Goal: Information Seeking & Learning: Learn about a topic

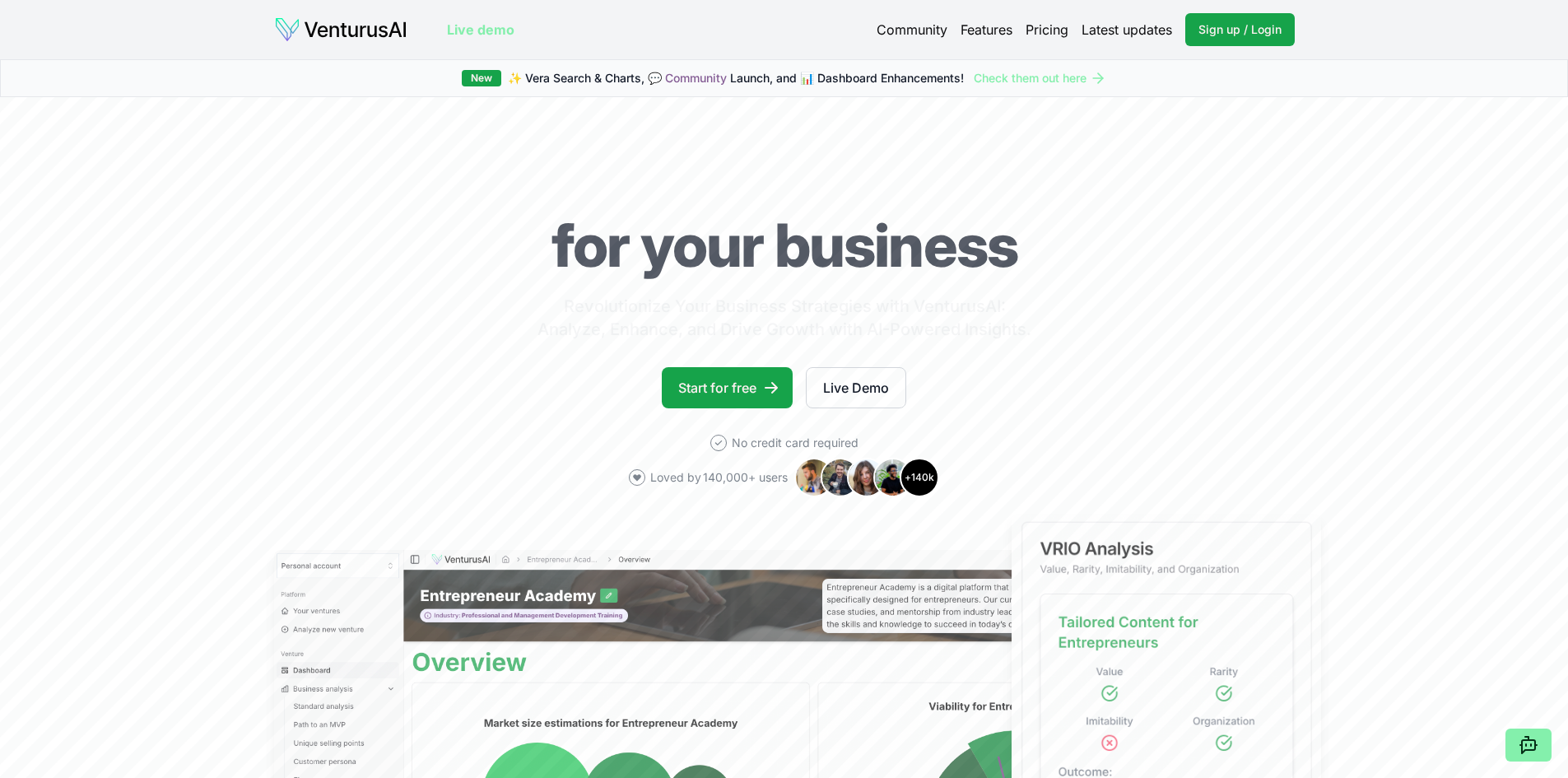
click at [895, 25] on link "Community" at bounding box center [912, 29] width 71 height 19
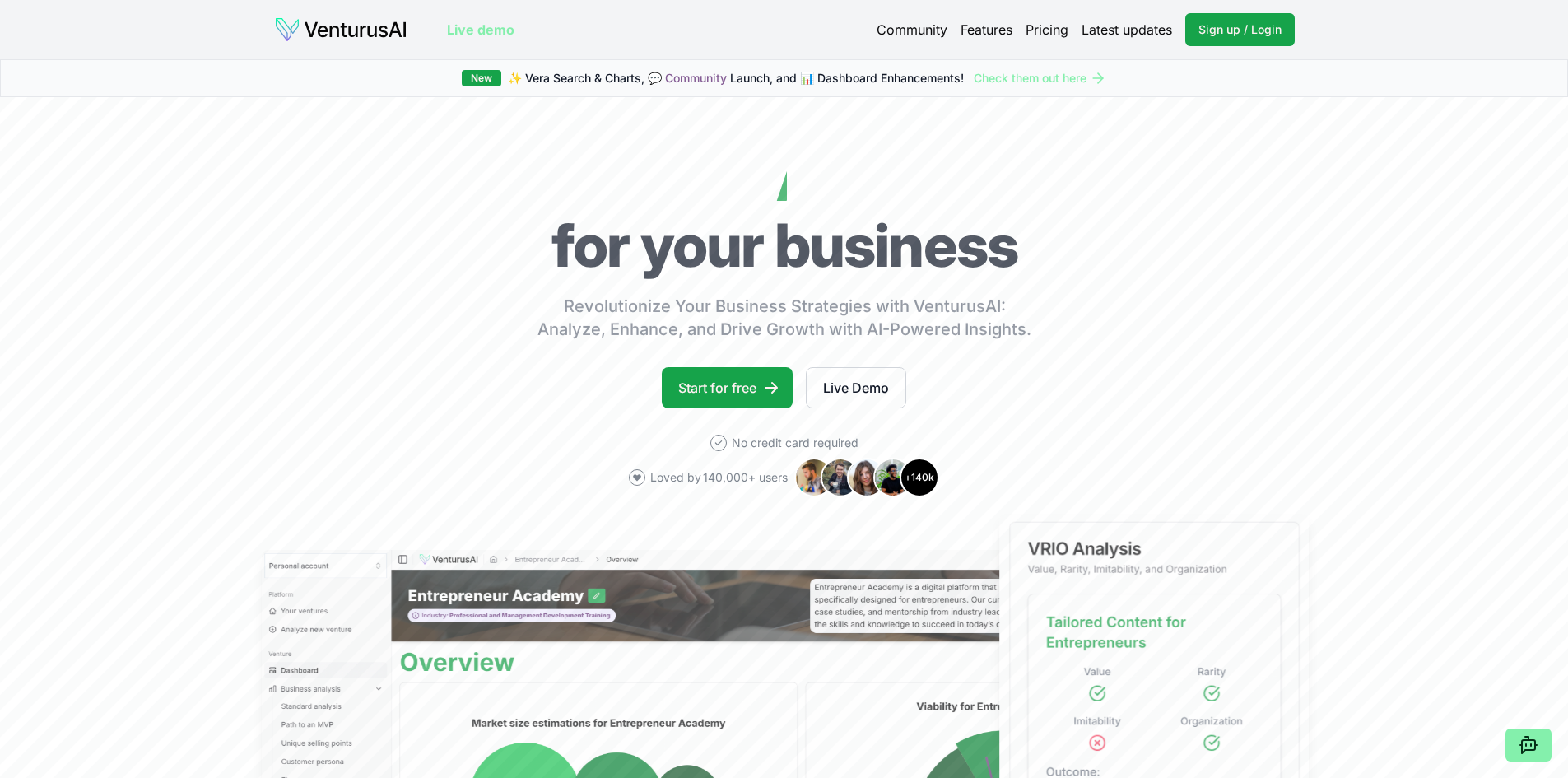
click at [991, 31] on link "Features" at bounding box center [986, 29] width 52 height 19
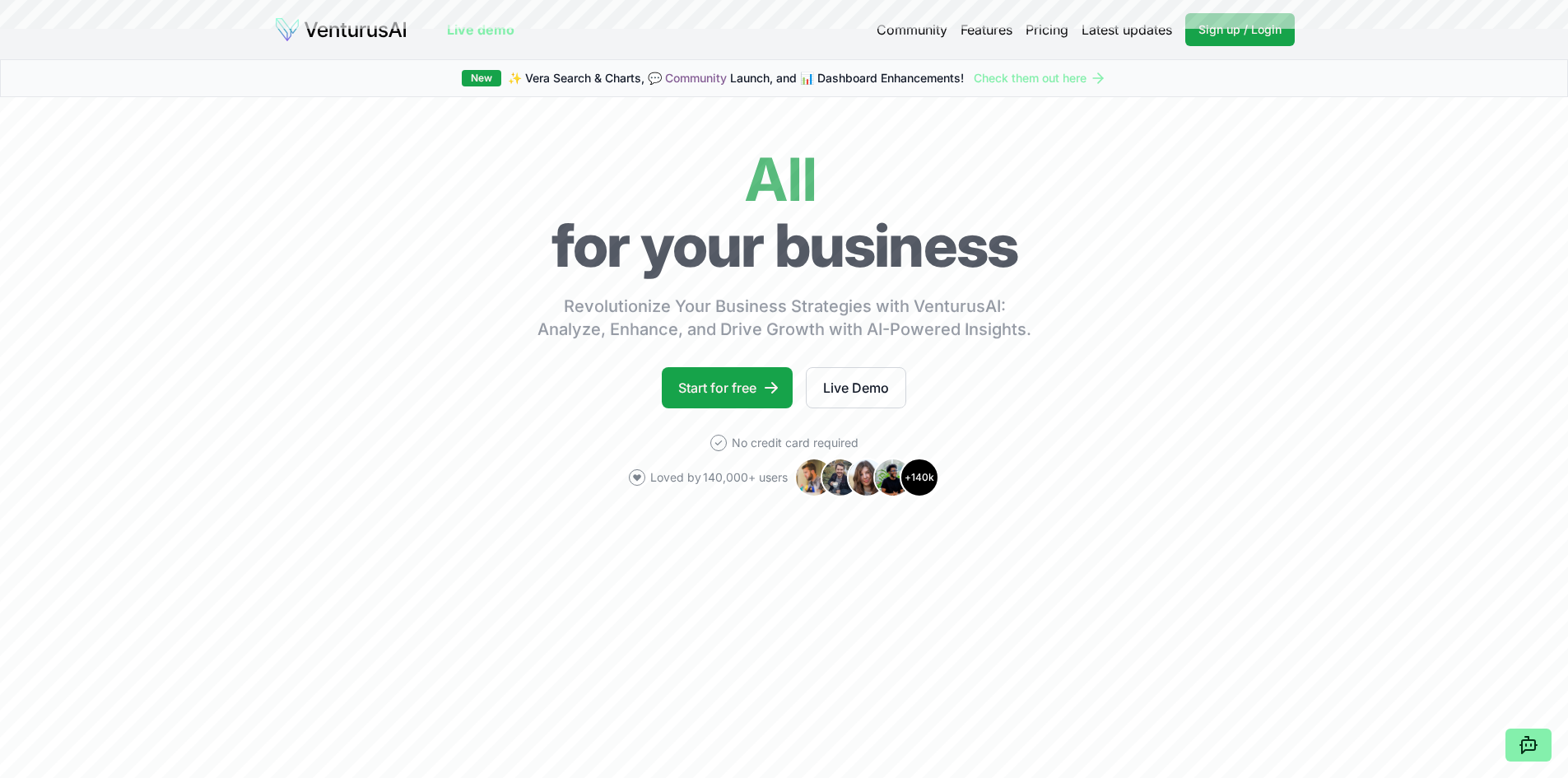
click at [1065, 42] on div "Community Features Pricing Latest updates Sign up / Login Login" at bounding box center [1086, 30] width 418 height 33
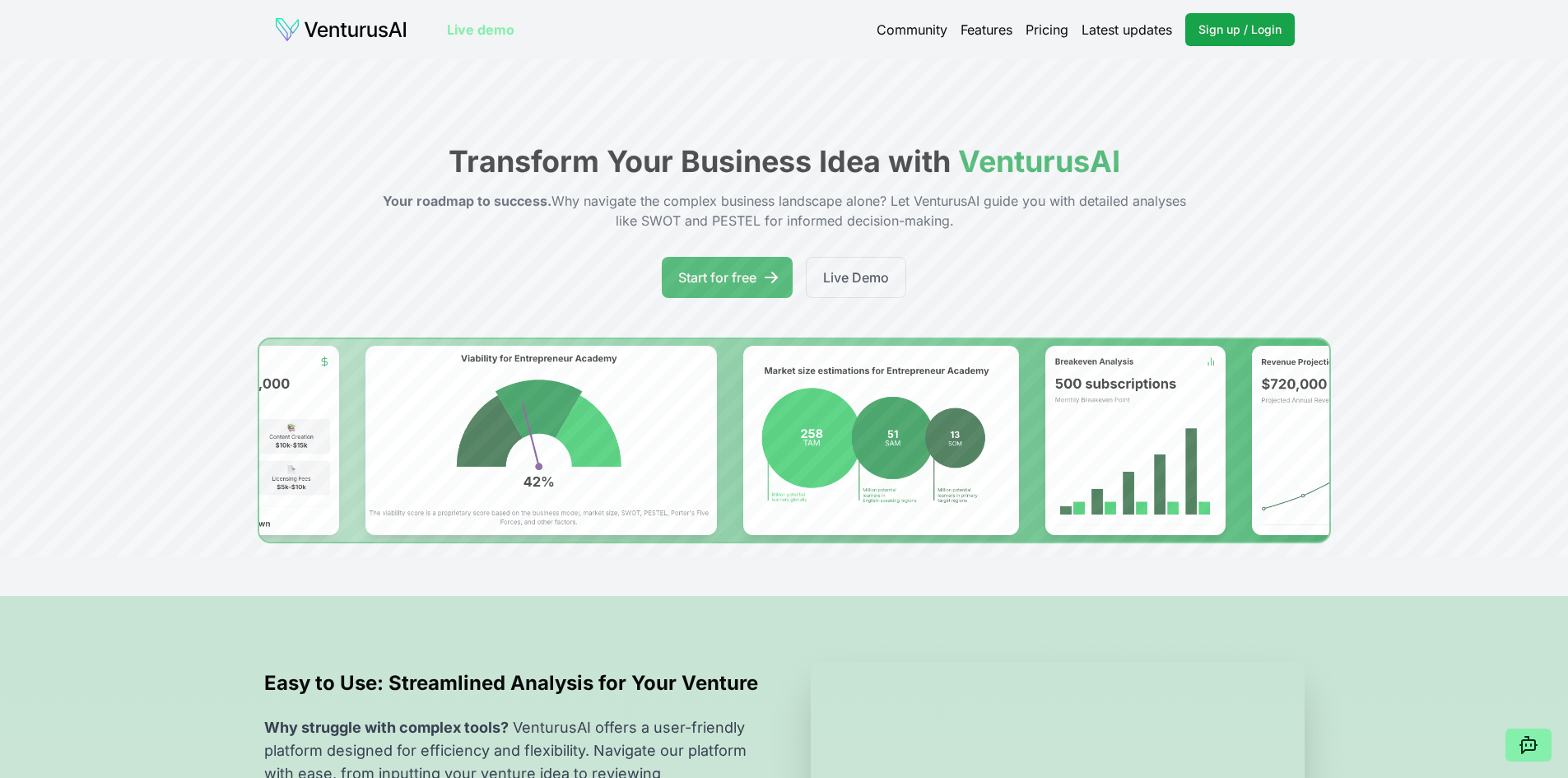
click at [1037, 26] on link "Pricing" at bounding box center [1047, 29] width 43 height 19
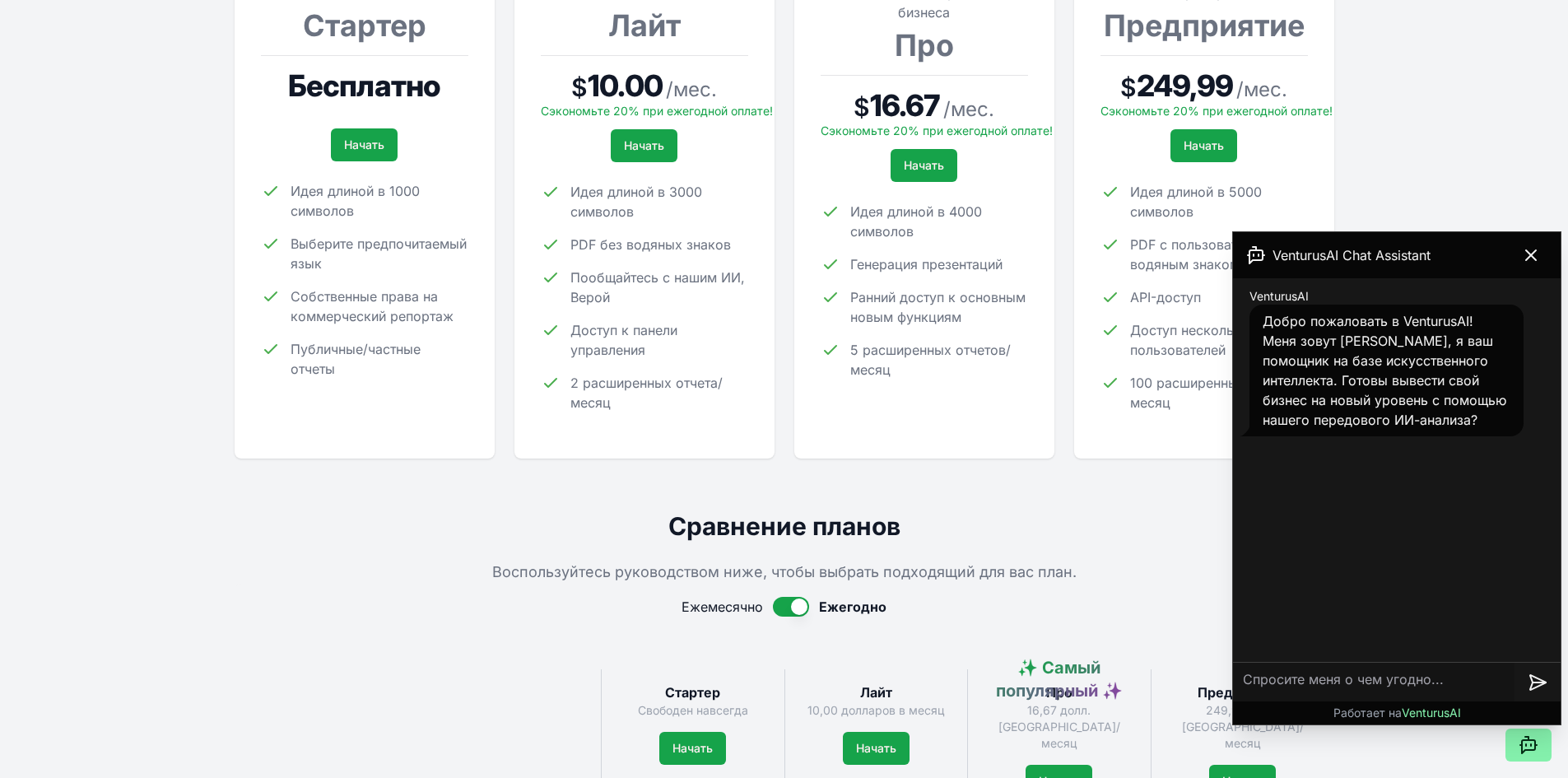
scroll to position [412, 0]
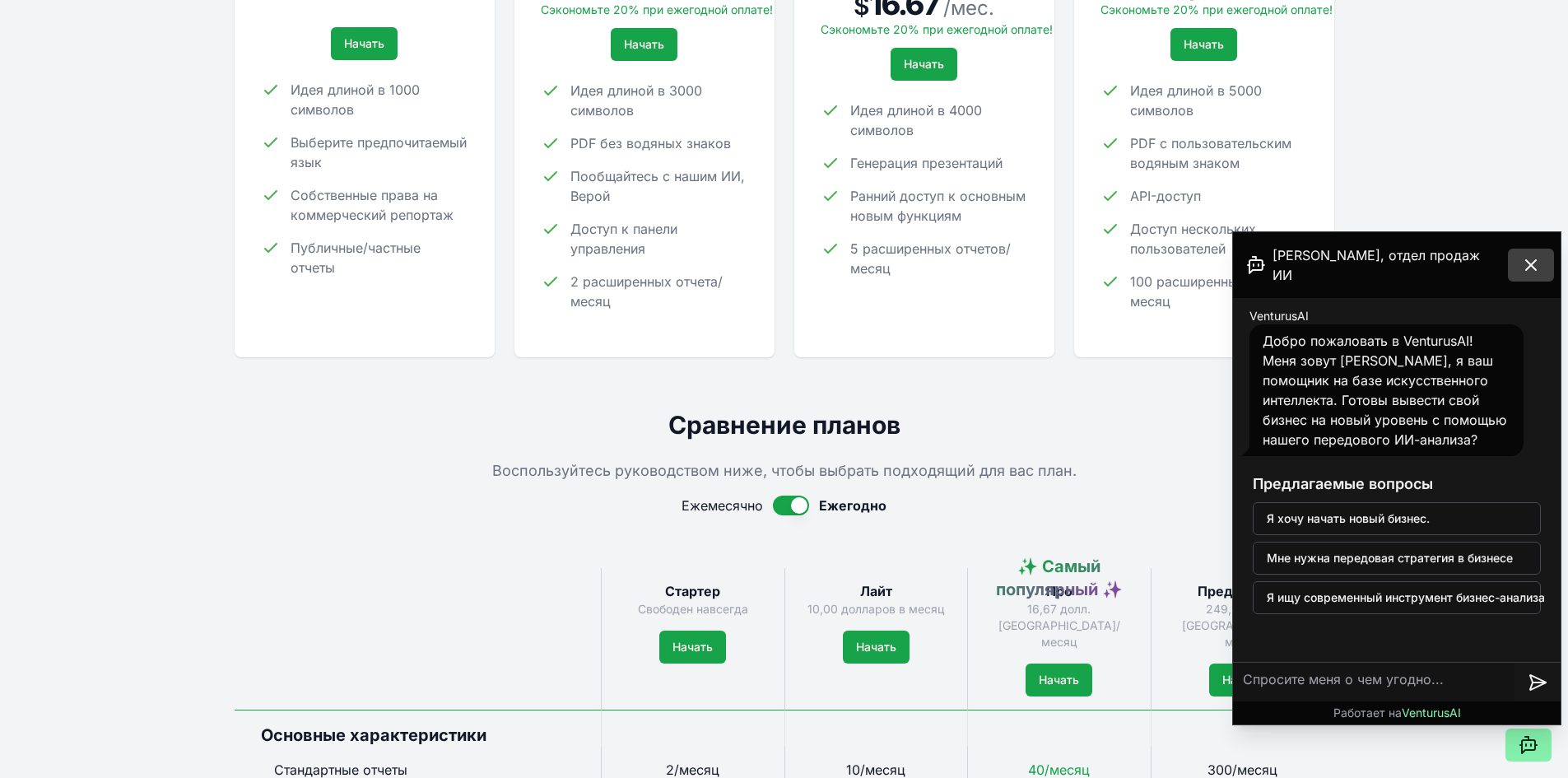
click at [1538, 255] on icon at bounding box center [1531, 264] width 19 height 19
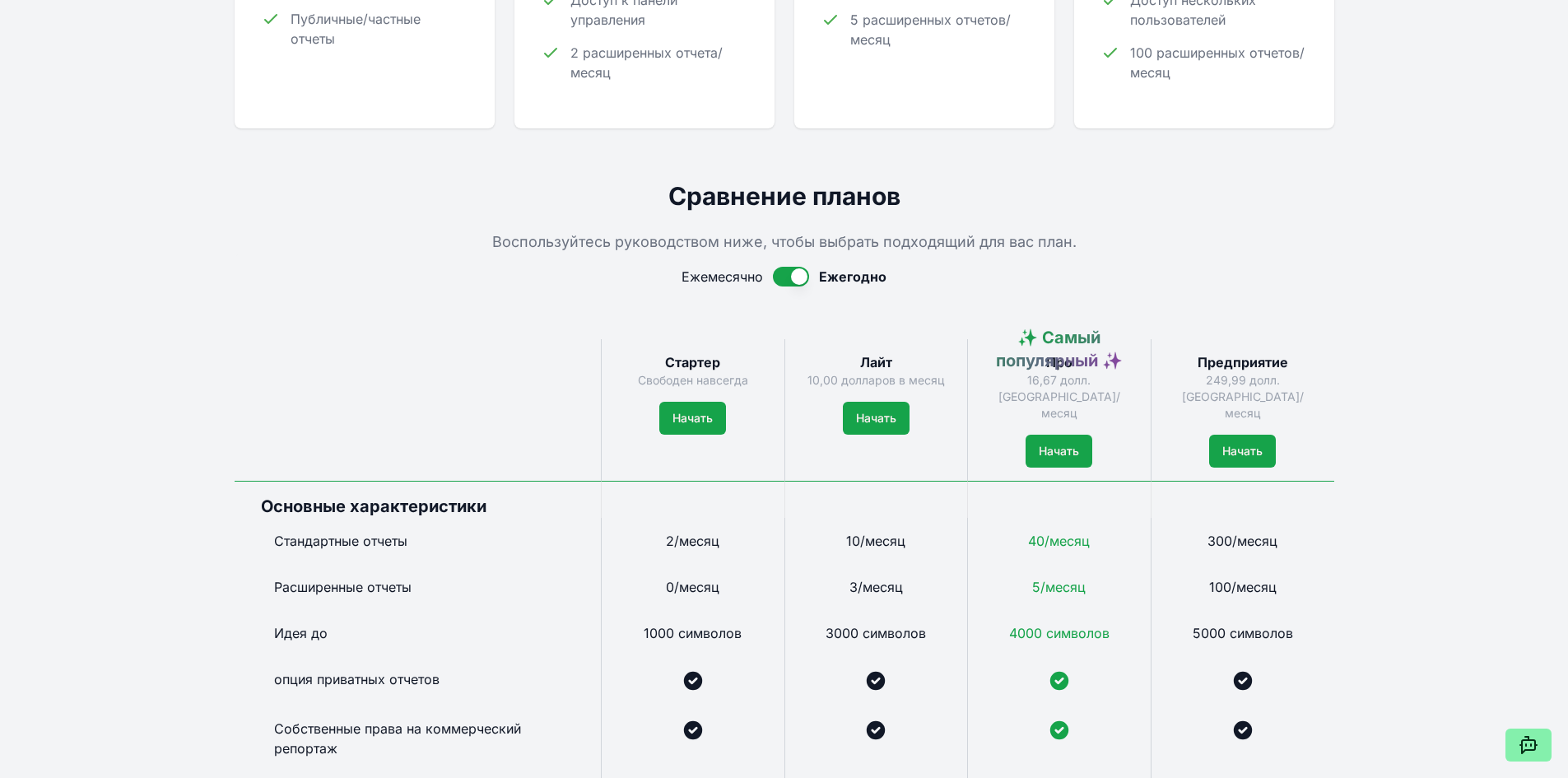
scroll to position [742, 0]
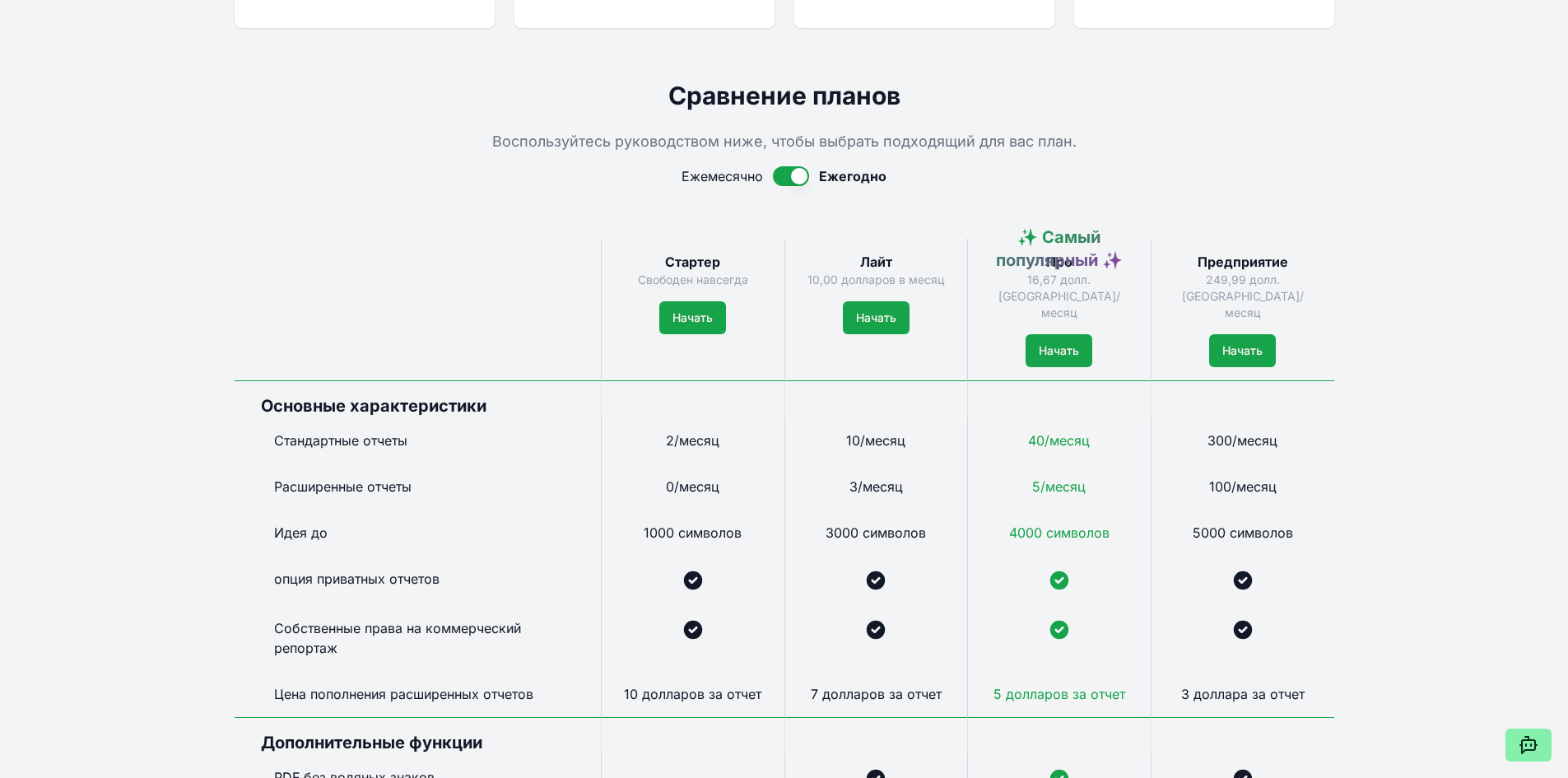
click at [1437, 270] on div "Живая демонстрация Сообщество Функции Ценообразование Последние обновления Заре…" at bounding box center [784, 605] width 1568 height 2694
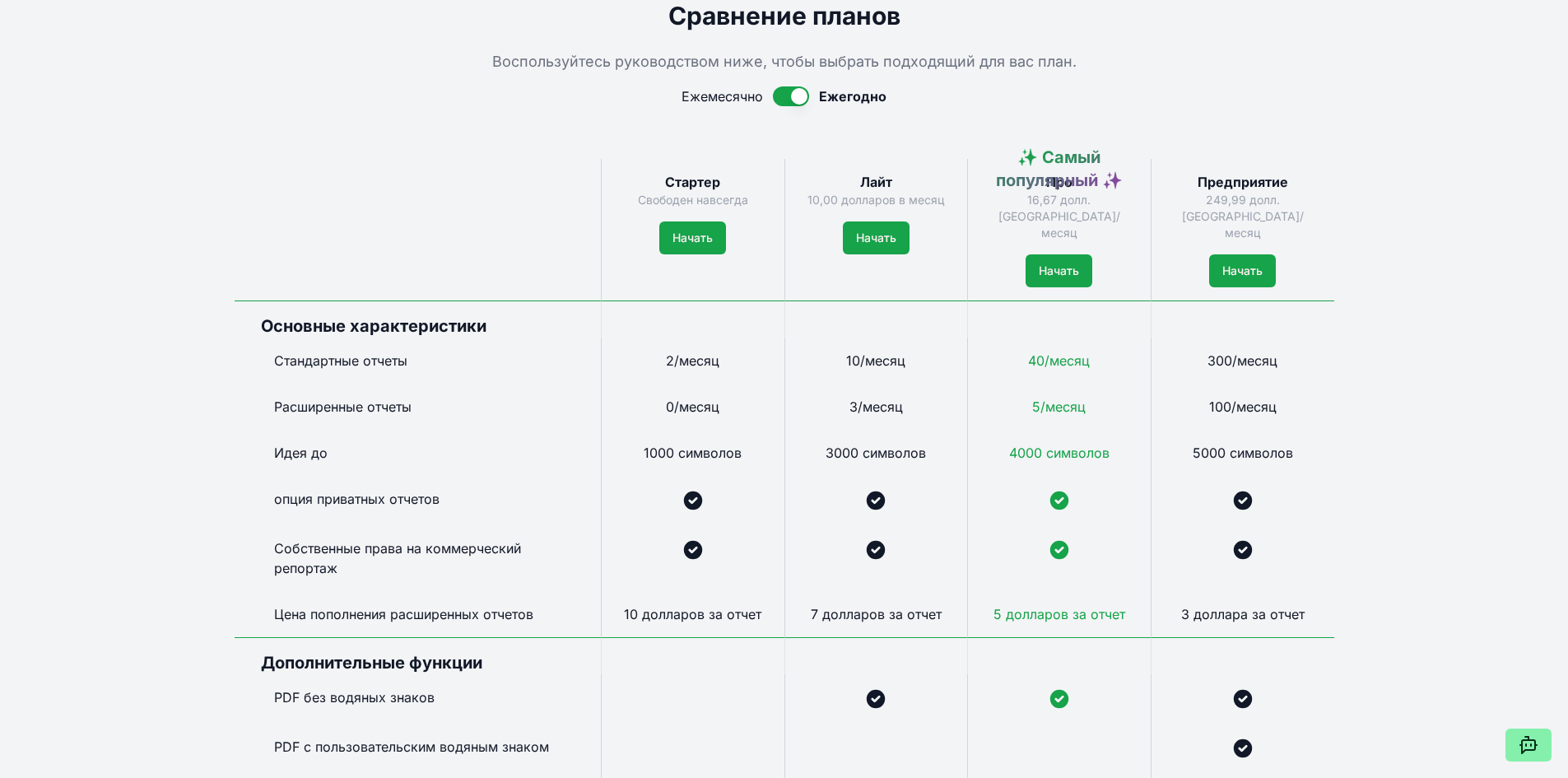
scroll to position [824, 0]
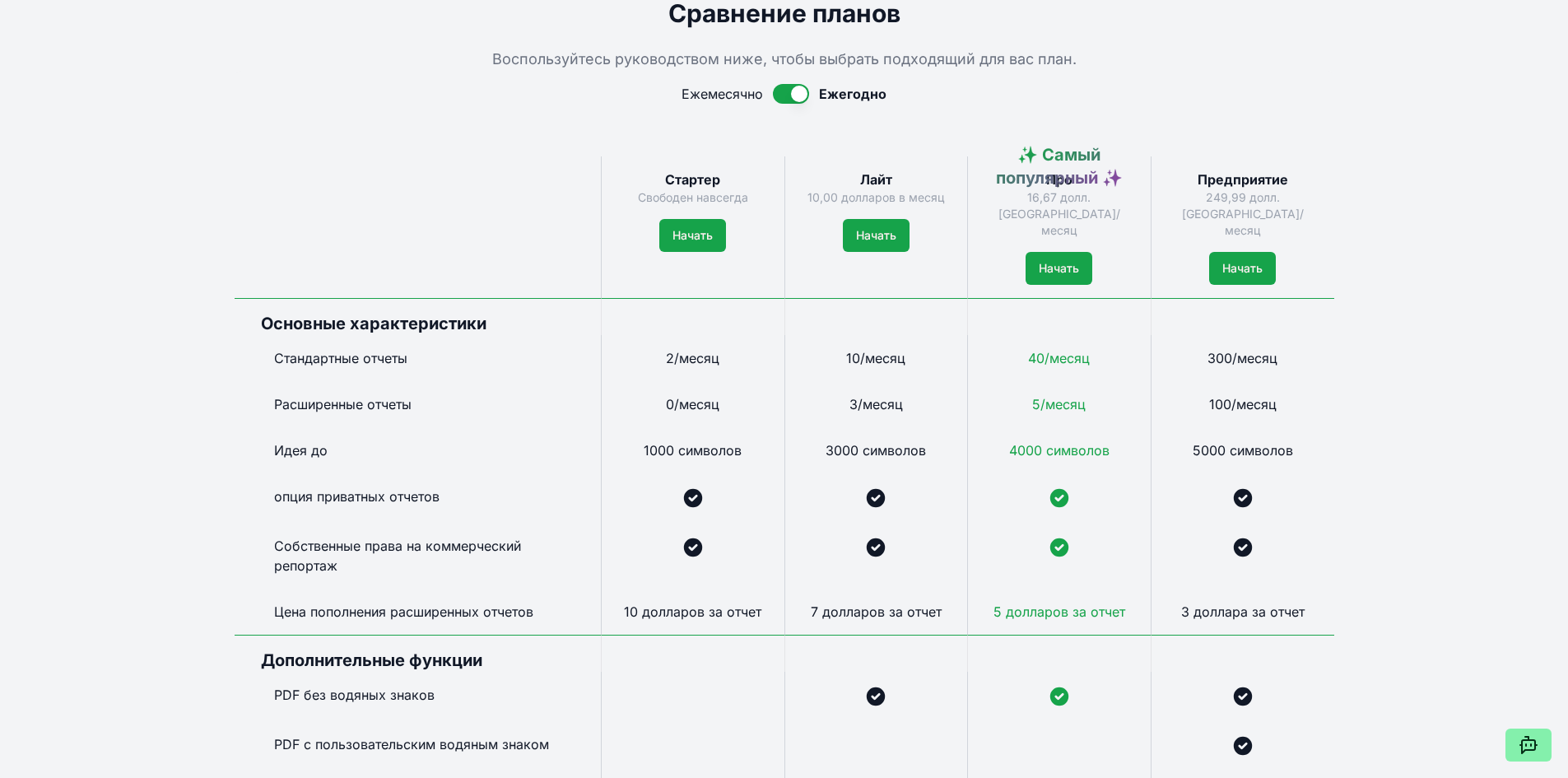
click at [463, 161] on div at bounding box center [418, 227] width 366 height 142
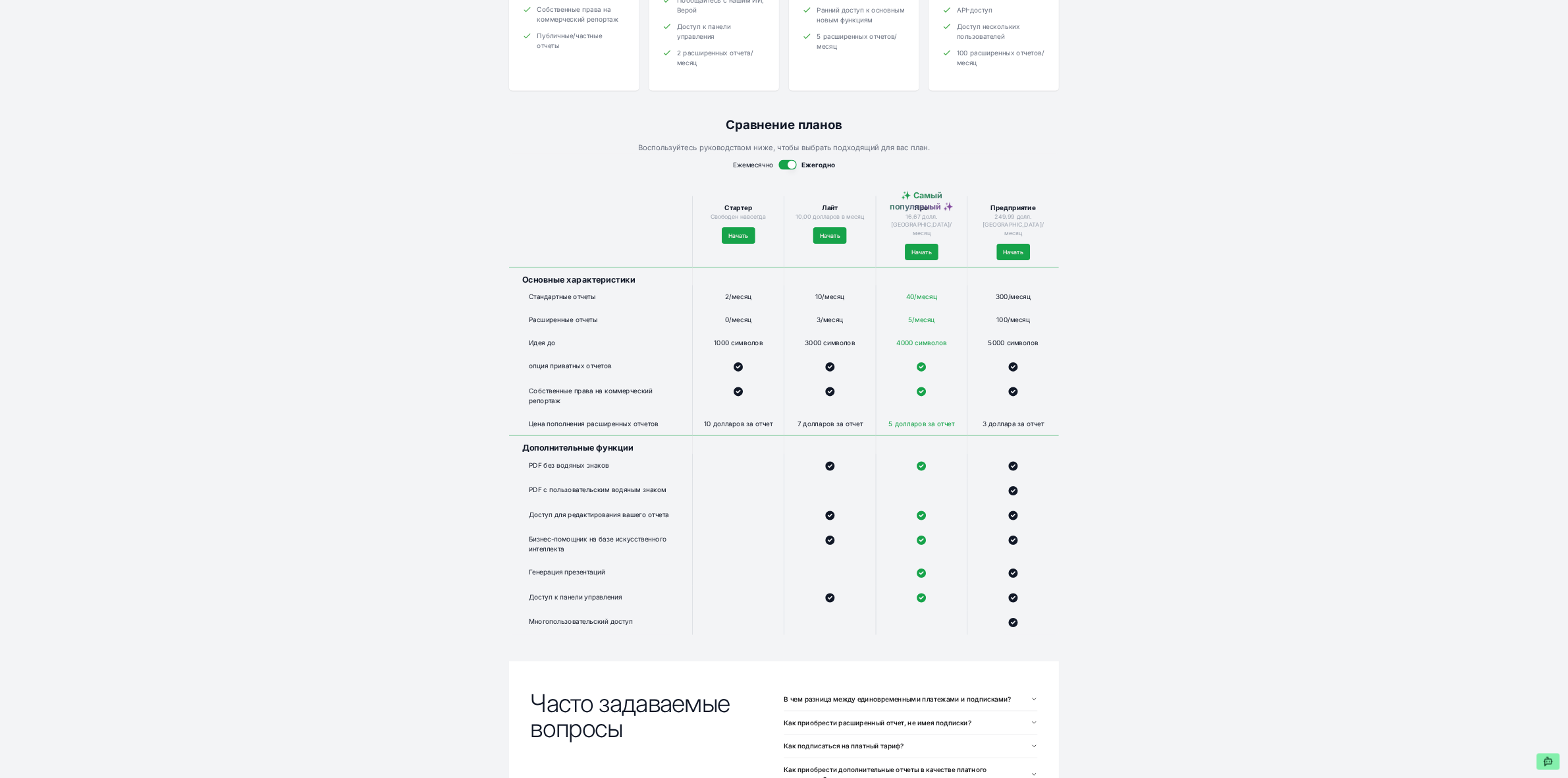
scroll to position [461, 0]
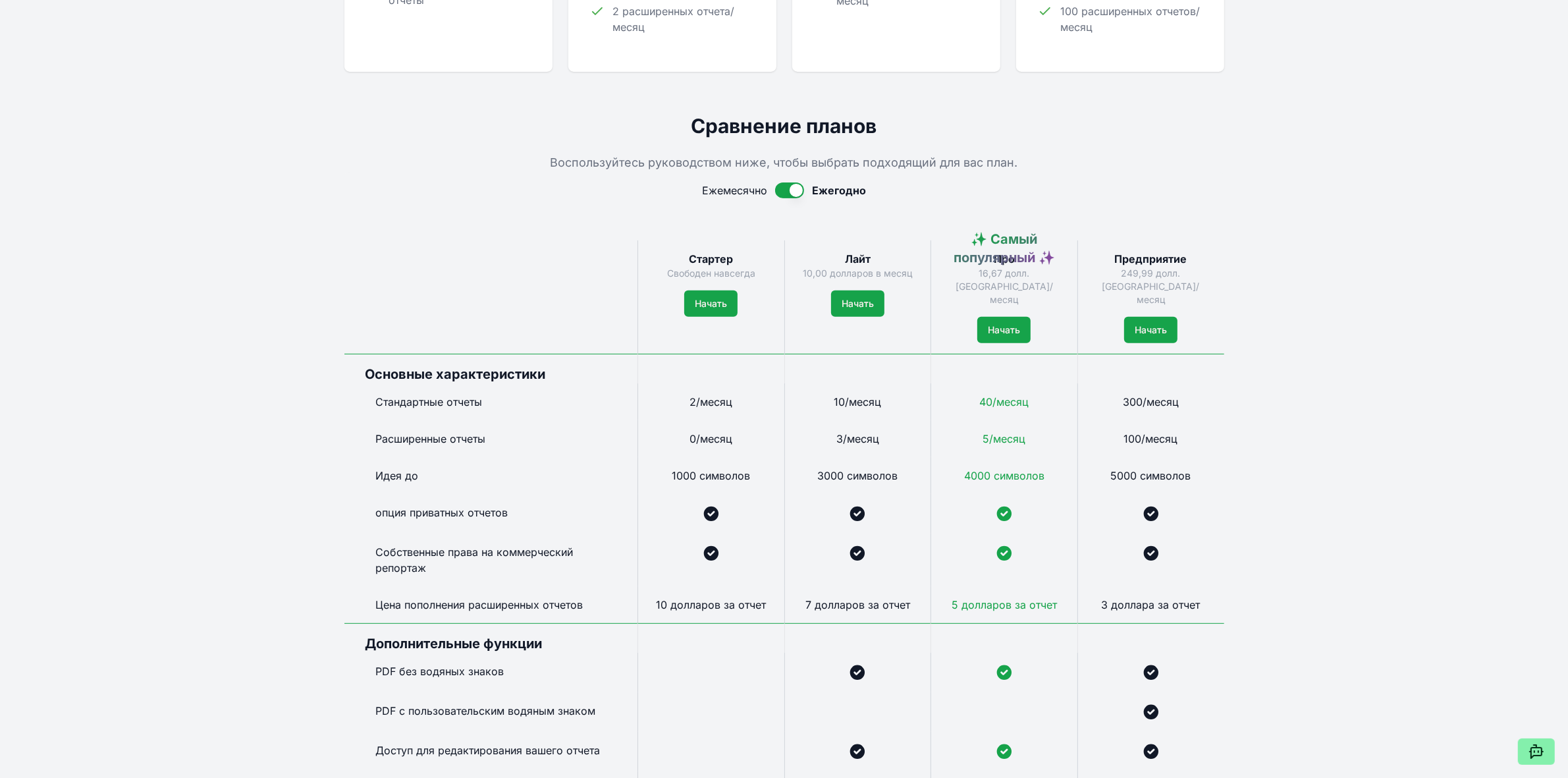
click at [1252, 251] on div "Живая демонстрация Сообщество Функции Ценообразование Последние обновления Заре…" at bounding box center [784, 533] width 1568 height 2154
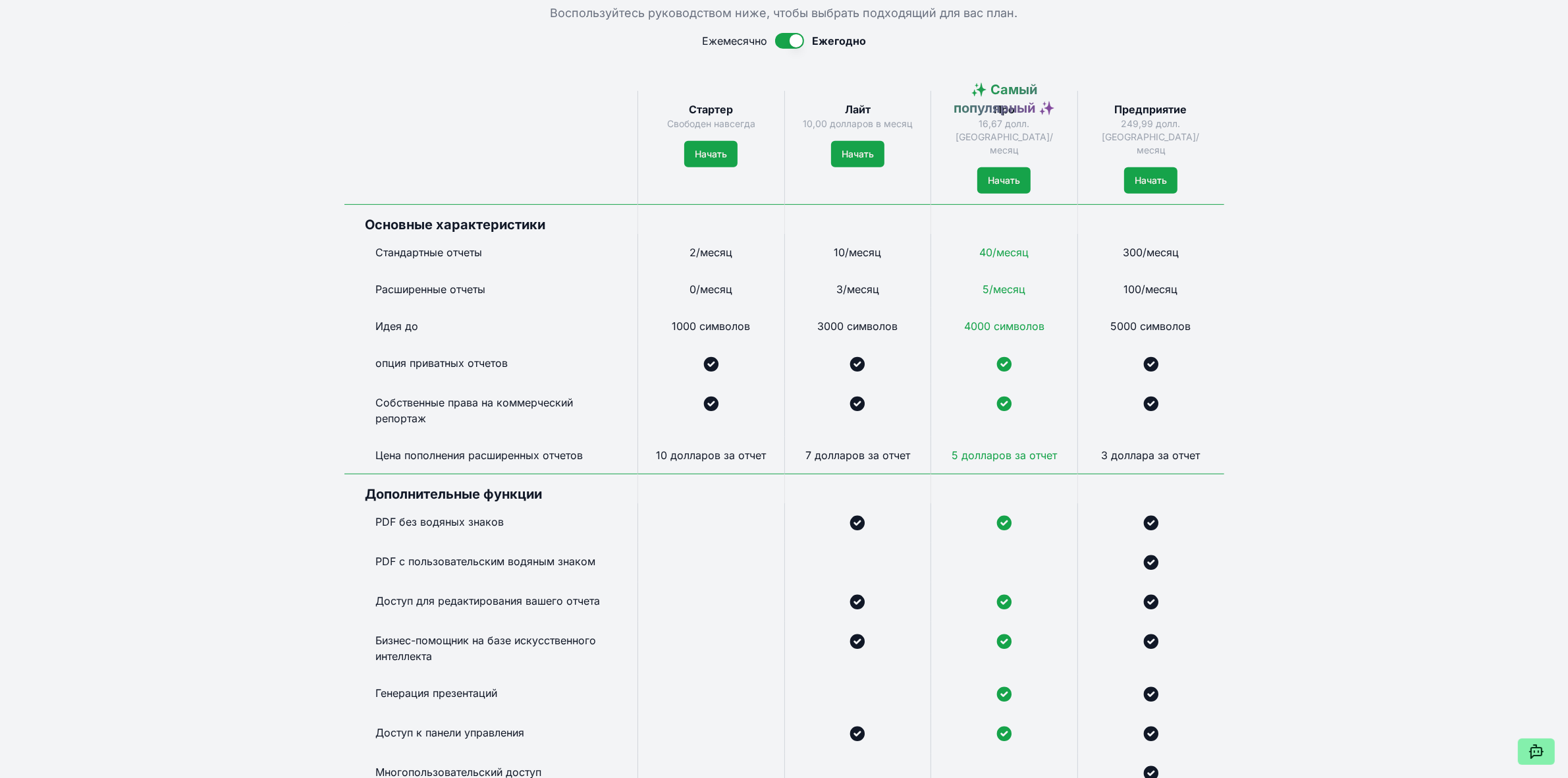
scroll to position [708, 0]
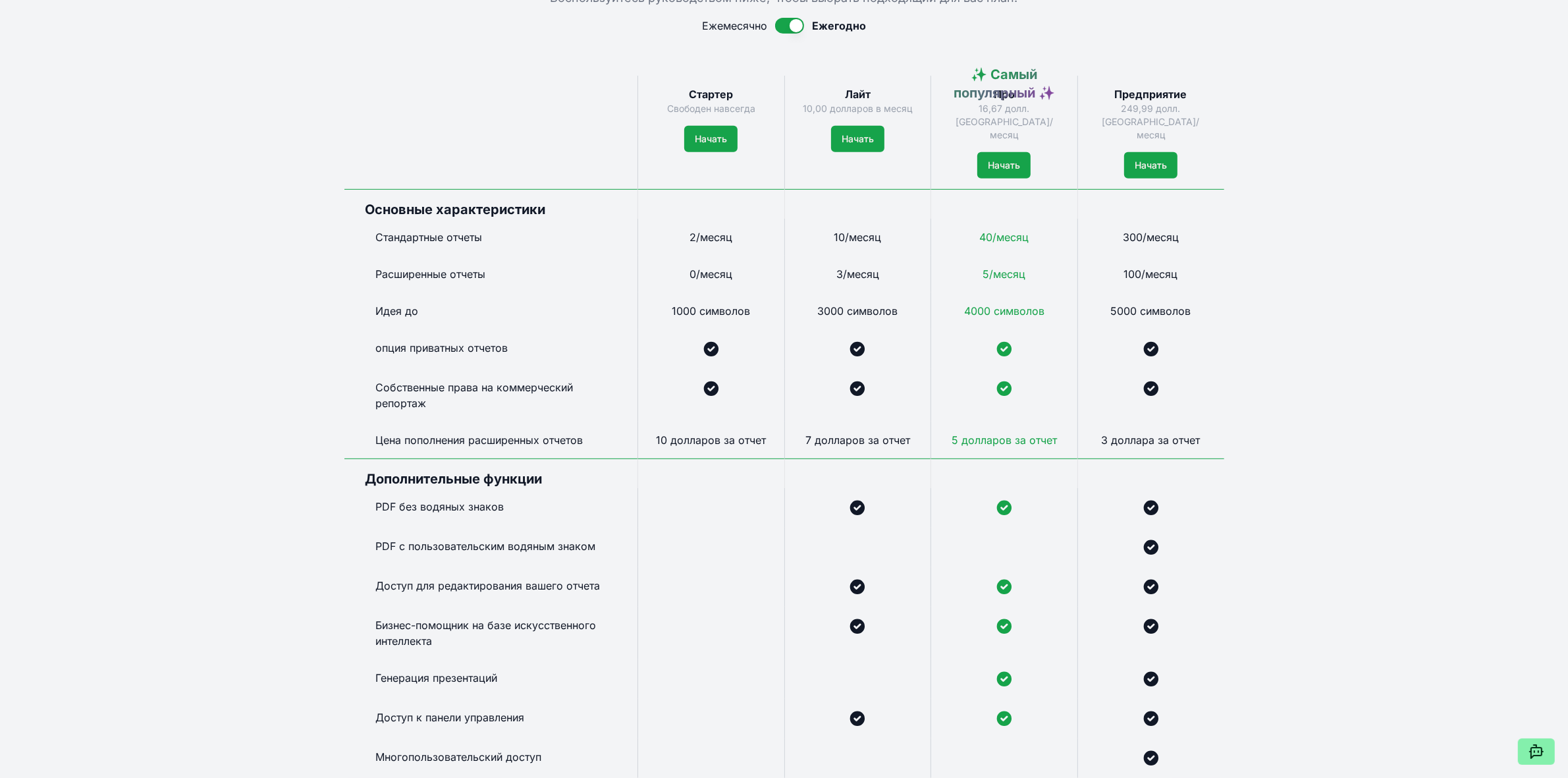
click at [1252, 248] on div "Живая демонстрация Сообщество Функции Ценообразование Последние обновления Заре…" at bounding box center [784, 369] width 1568 height 2154
click at [1254, 438] on div "Живая демонстрация Сообщество Функции Ценообразование Последние обновления Заре…" at bounding box center [784, 369] width 1568 height 2154
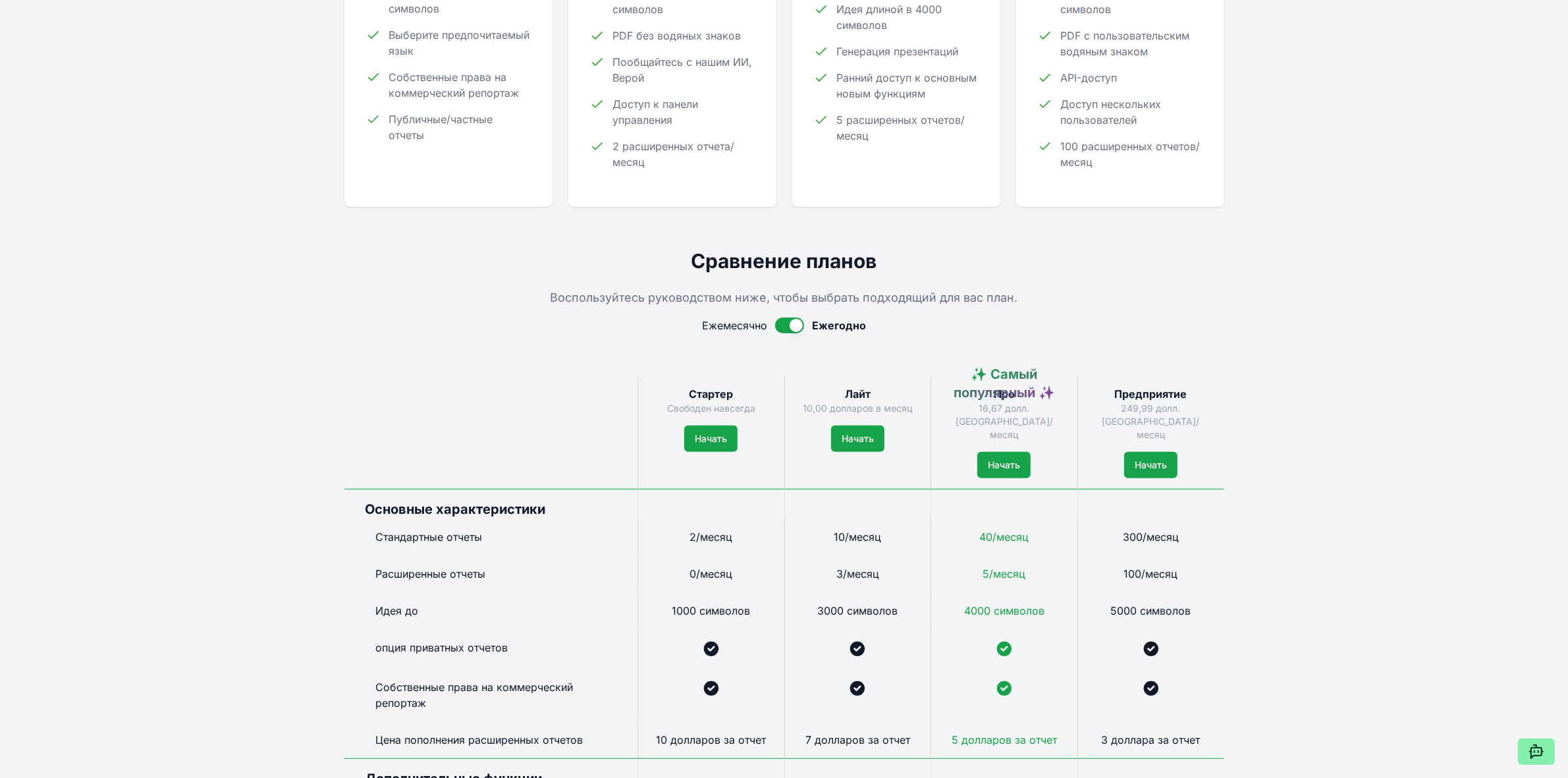
scroll to position [461, 0]
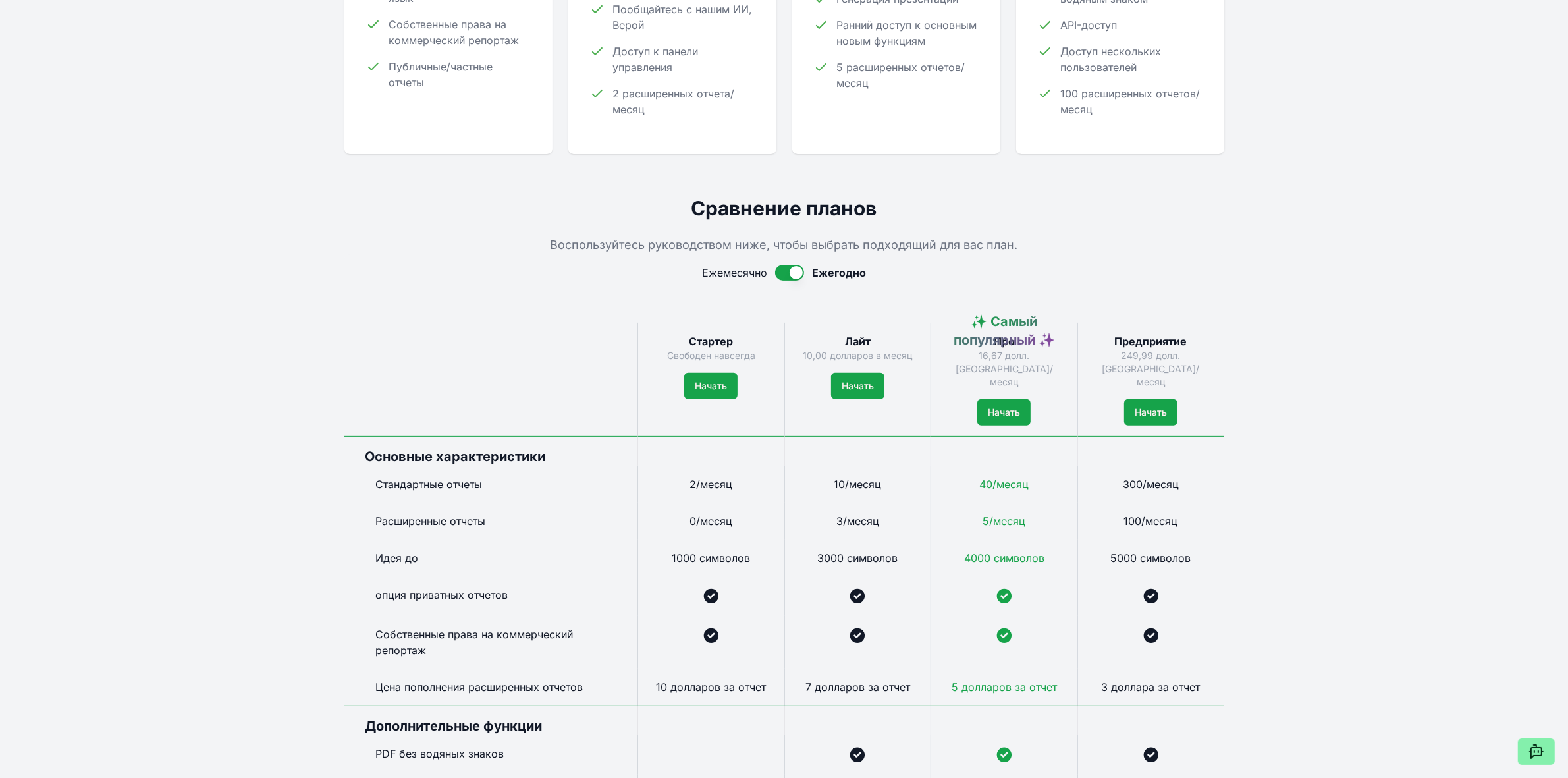
click at [794, 273] on button "button" at bounding box center [789, 272] width 29 height 16
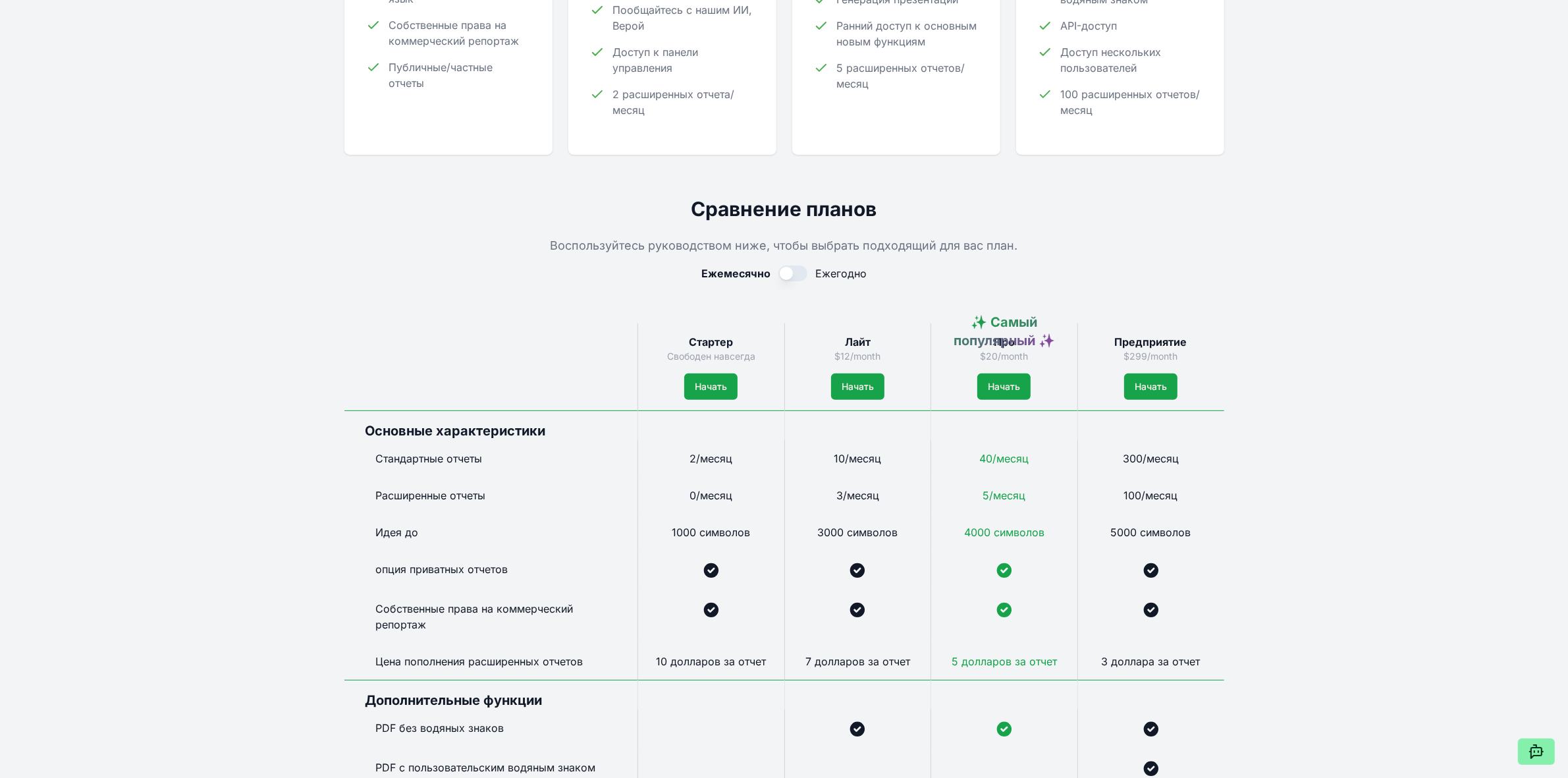
click at [1251, 386] on div "Живая демонстрация Сообщество Функции Ценообразование Последние обновления Заре…" at bounding box center [784, 609] width 1568 height 2117
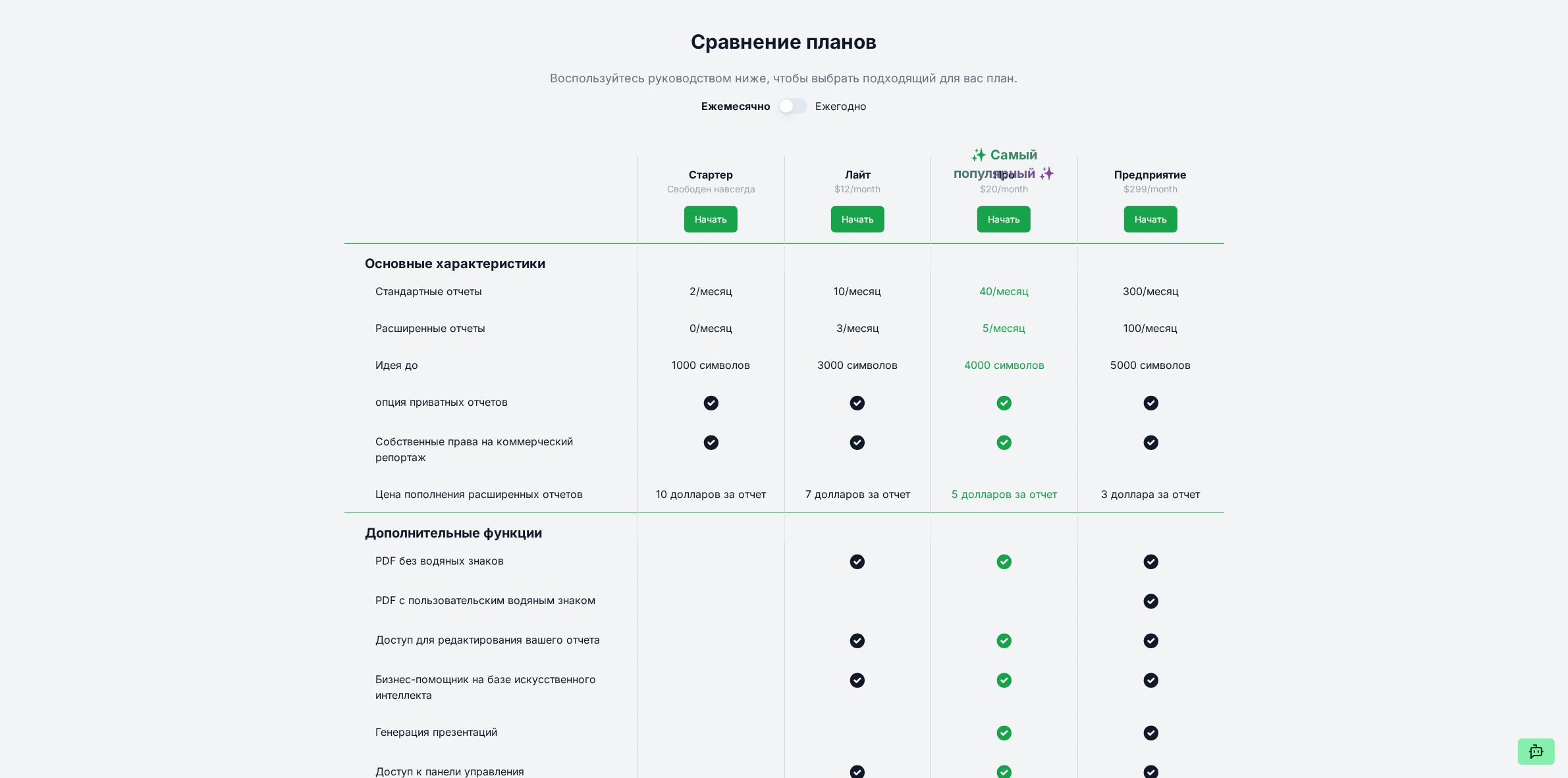
scroll to position [615, 0]
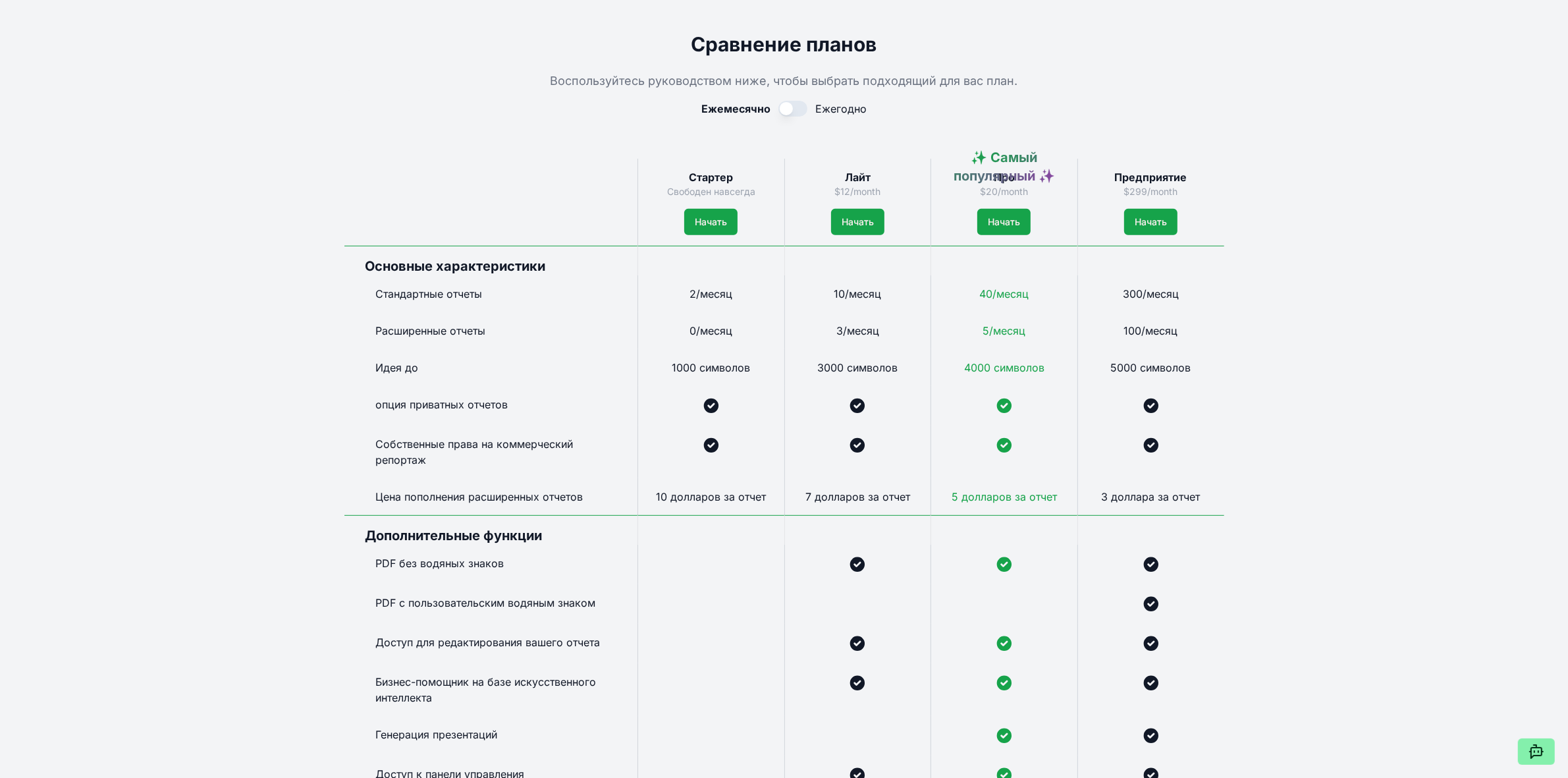
click at [1254, 420] on div "Живая демонстрация Сообщество Функции Ценообразование Последние обновления Заре…" at bounding box center [784, 444] width 1568 height 2117
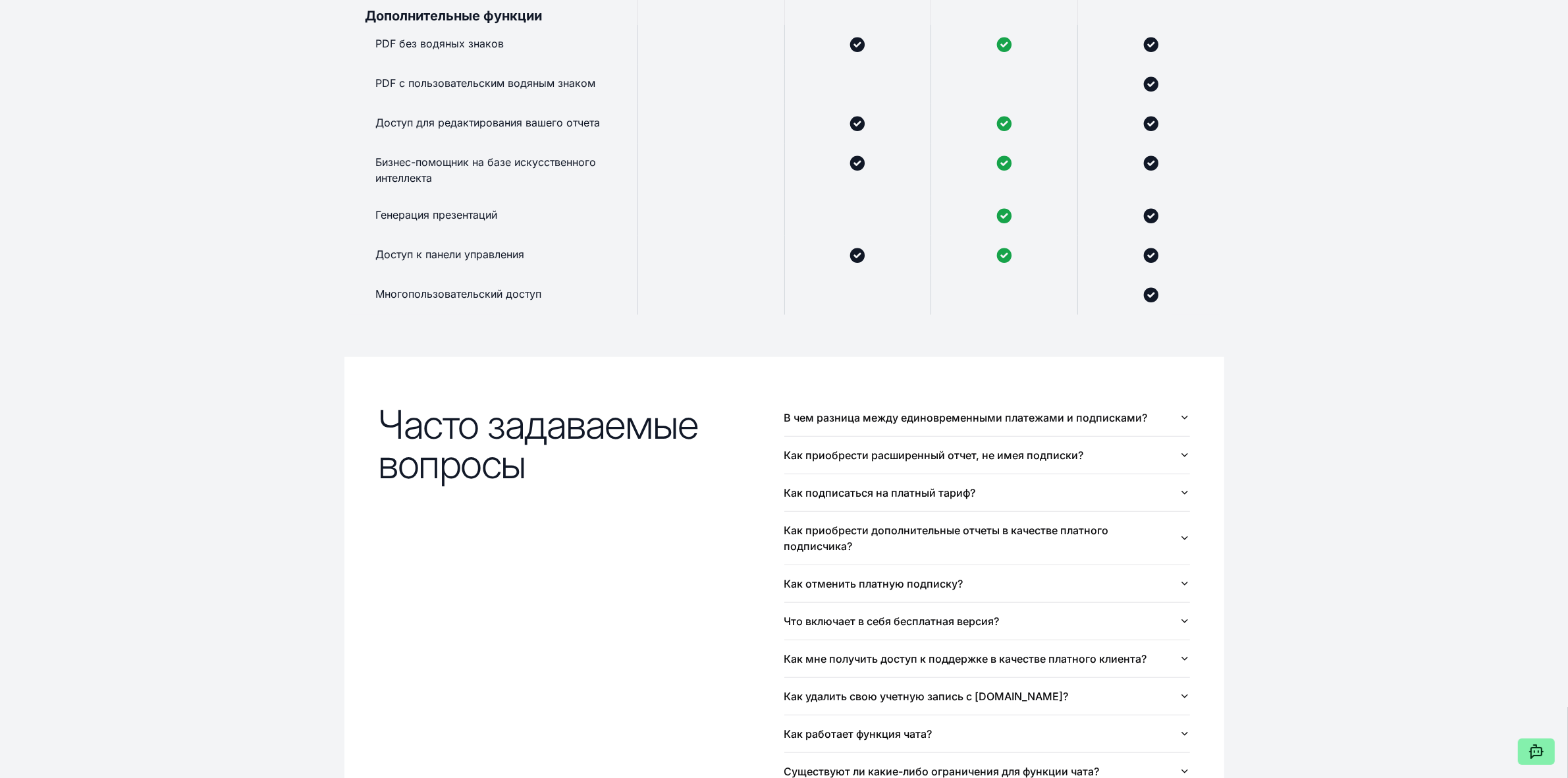
scroll to position [1325, 0]
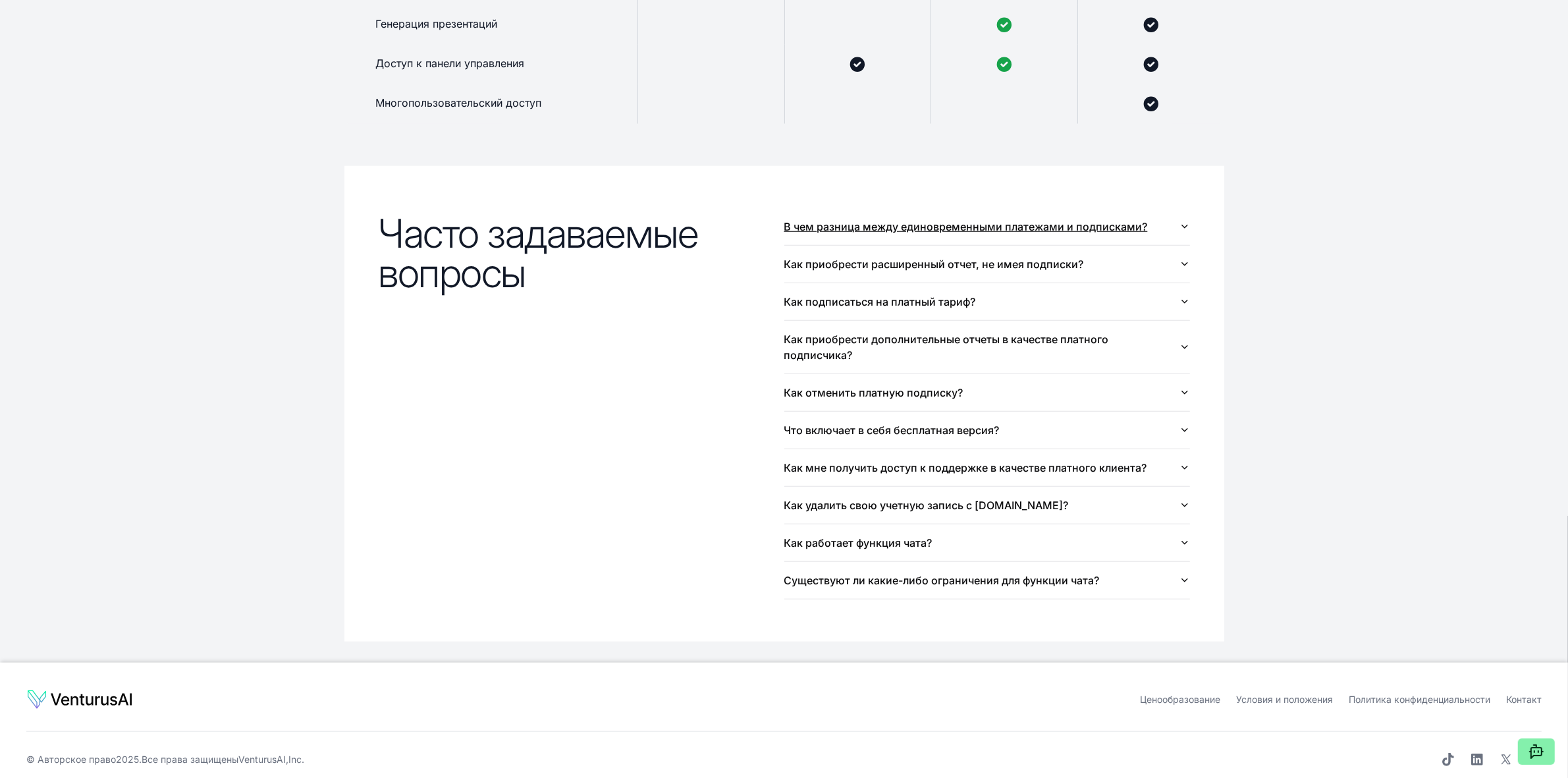
click at [982, 218] on button "В чем разница между единовременными платежами и подписками?" at bounding box center [987, 226] width 406 height 37
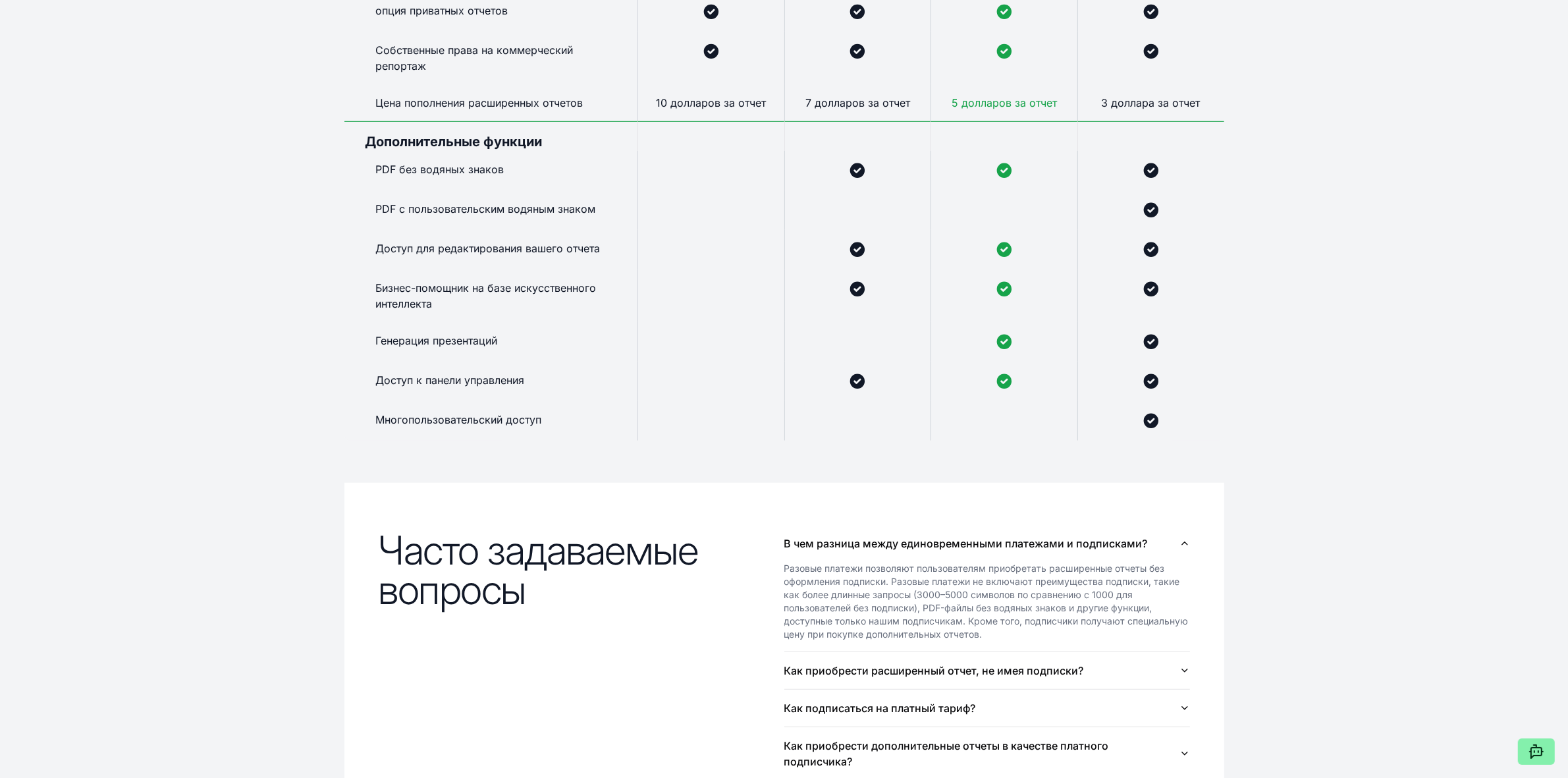
scroll to position [1003, 0]
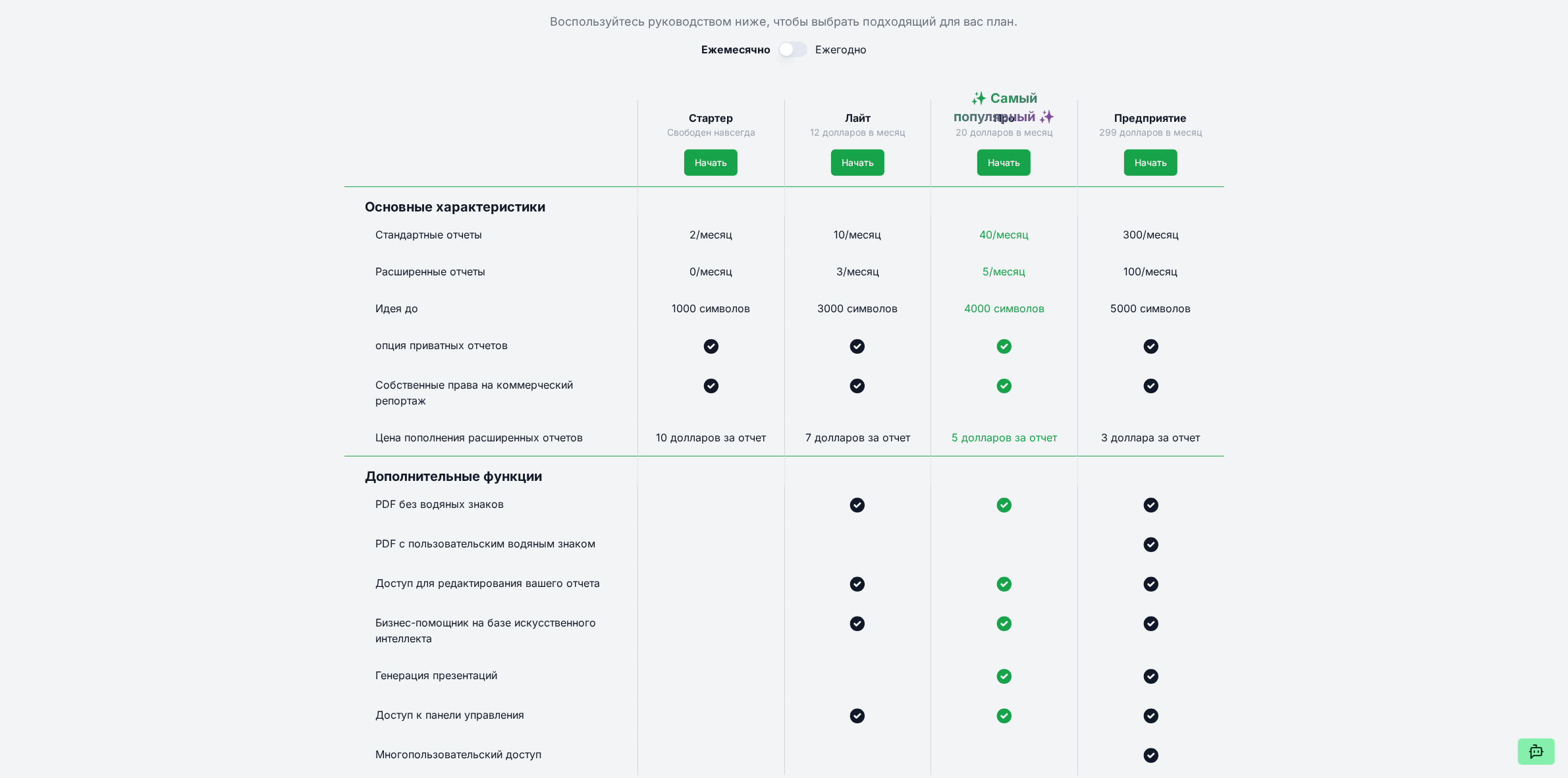
click at [1254, 352] on div "Живая демонстрация Сообщество Функции Ценообразование Последние обновления Заре…" at bounding box center [784, 430] width 1568 height 2207
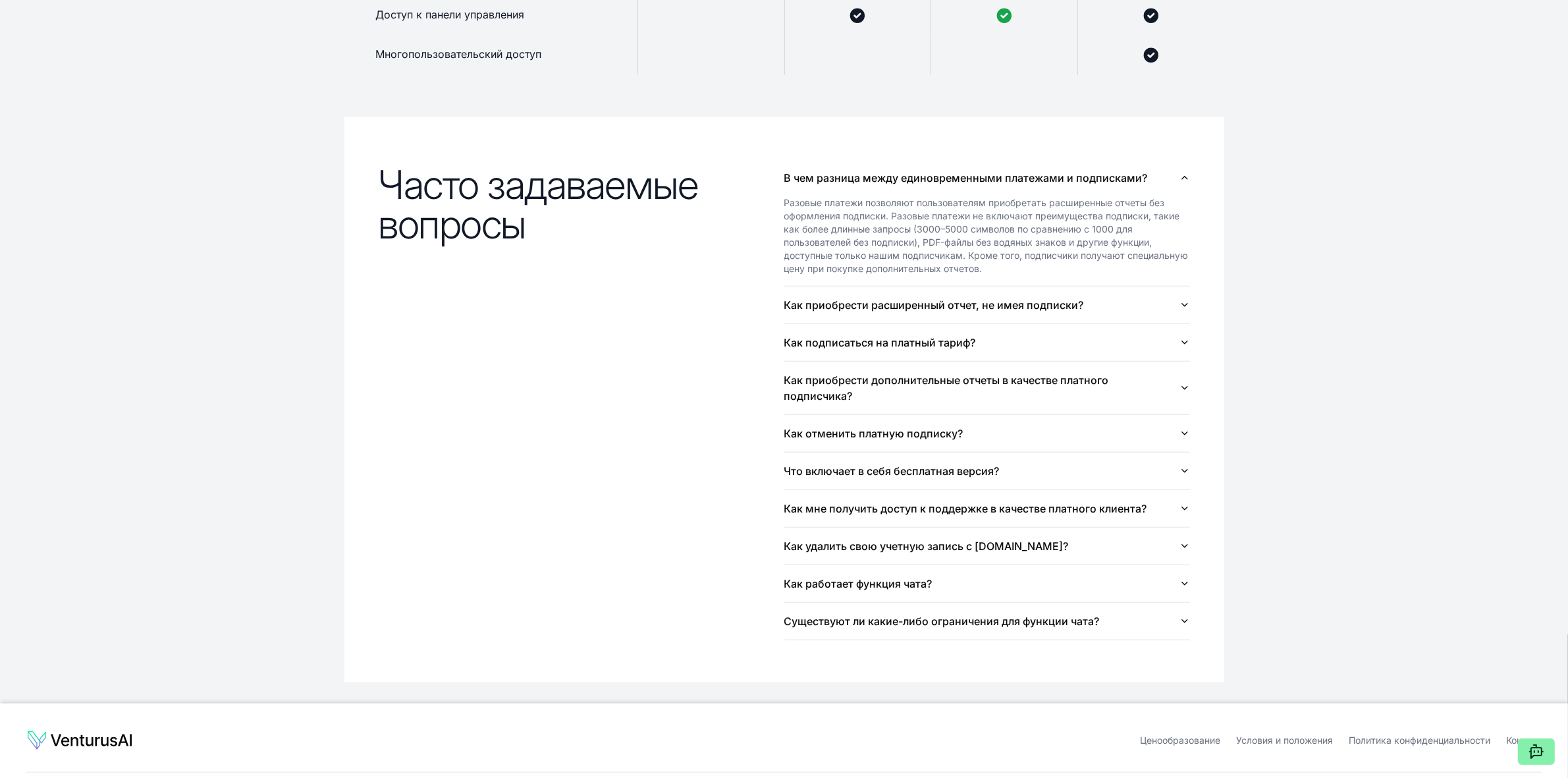
scroll to position [1399, 0]
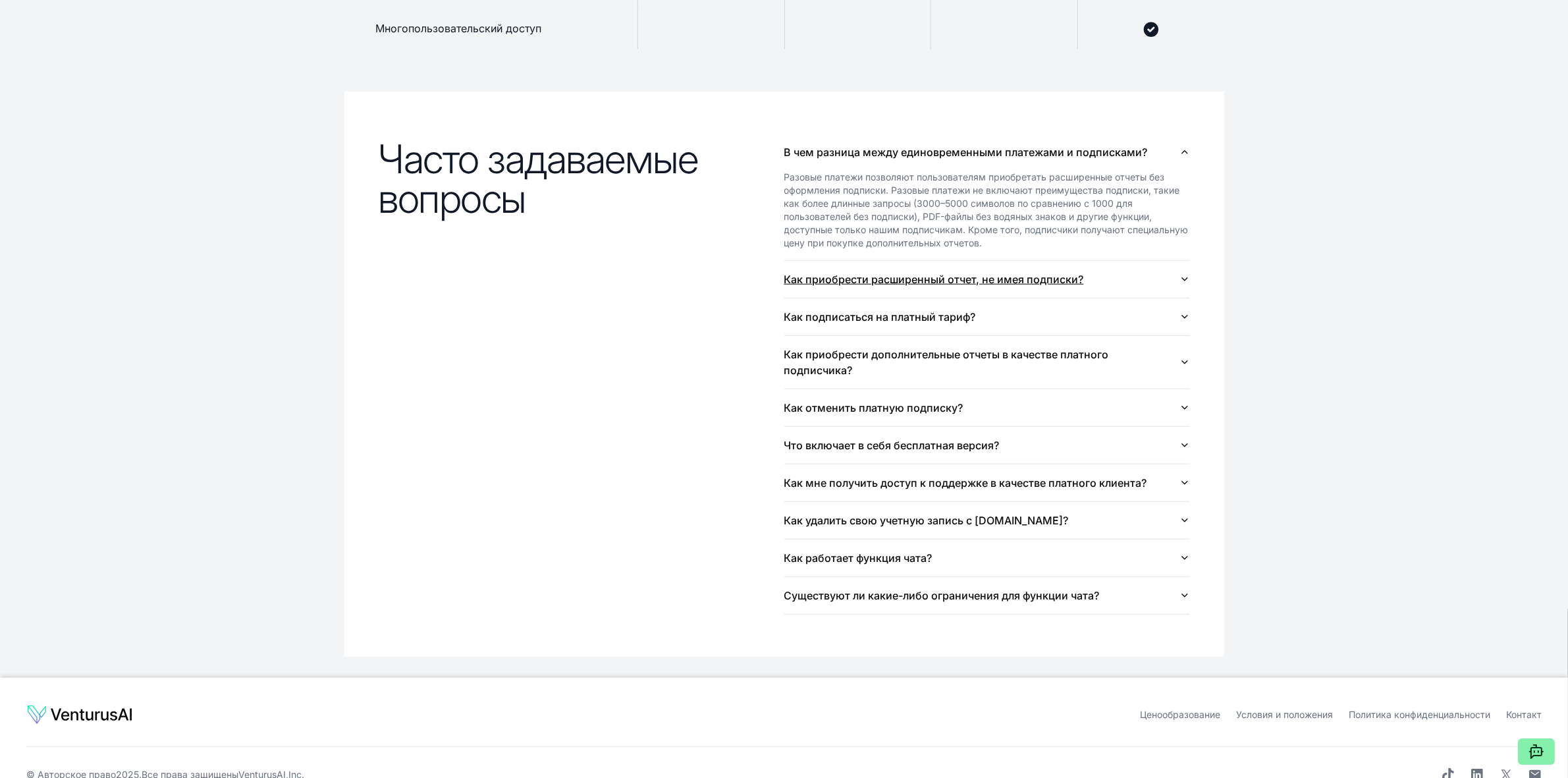
click at [1077, 278] on font "Как приобрести расширенный отчет, не имея подписки?" at bounding box center [934, 279] width 300 height 13
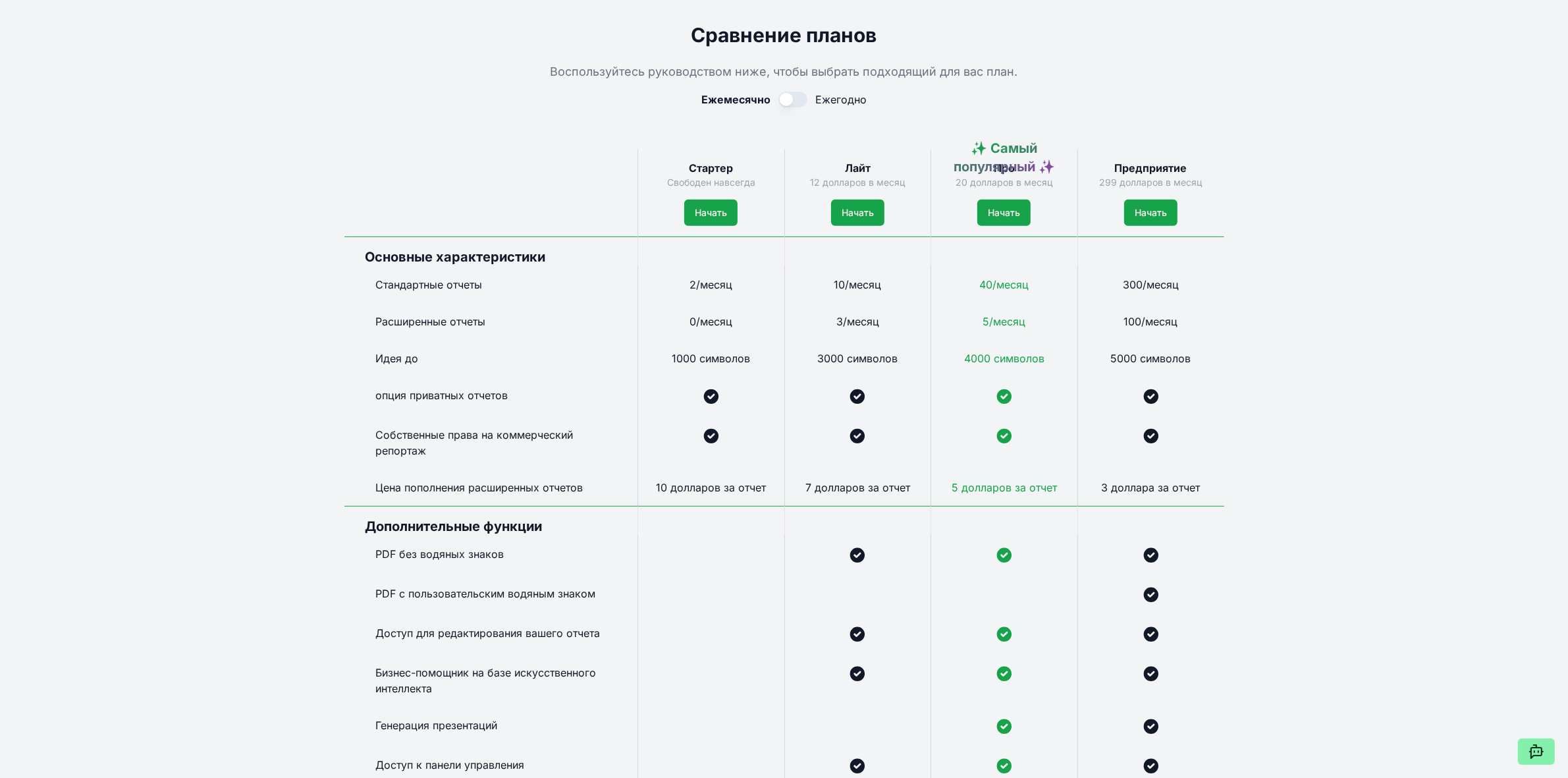
scroll to position [329, 0]
